Goal: Navigation & Orientation: Find specific page/section

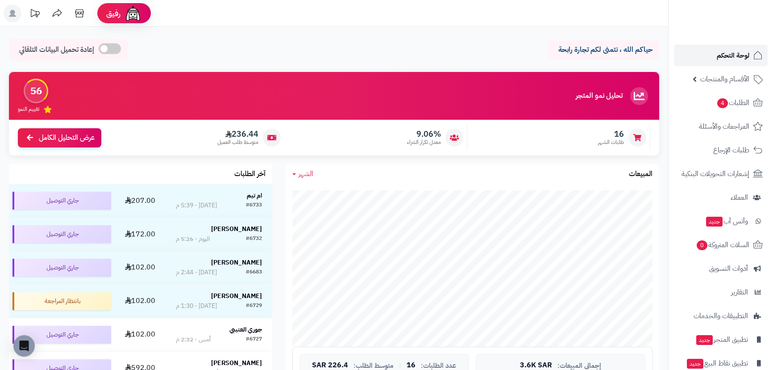
click at [733, 51] on span "لوحة التحكم" at bounding box center [733, 55] width 33 height 12
click at [733, 54] on span "لوحة التحكم" at bounding box center [733, 55] width 33 height 12
